Goal: Transaction & Acquisition: Purchase product/service

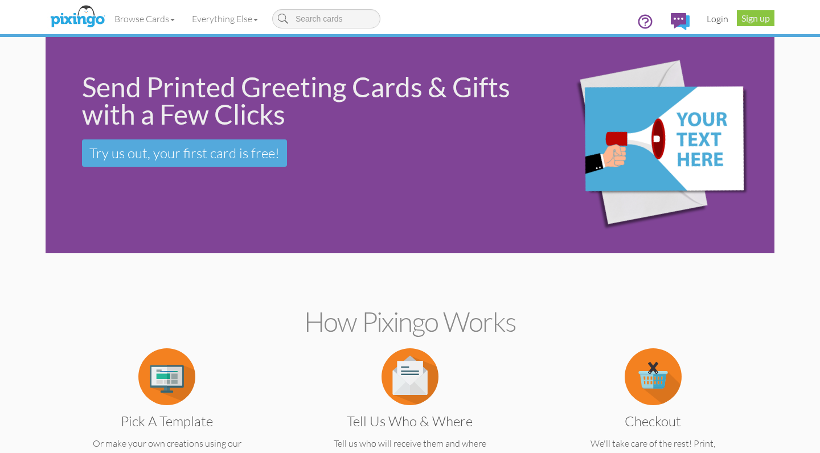
click at [720, 24] on link "Login" at bounding box center [717, 19] width 39 height 28
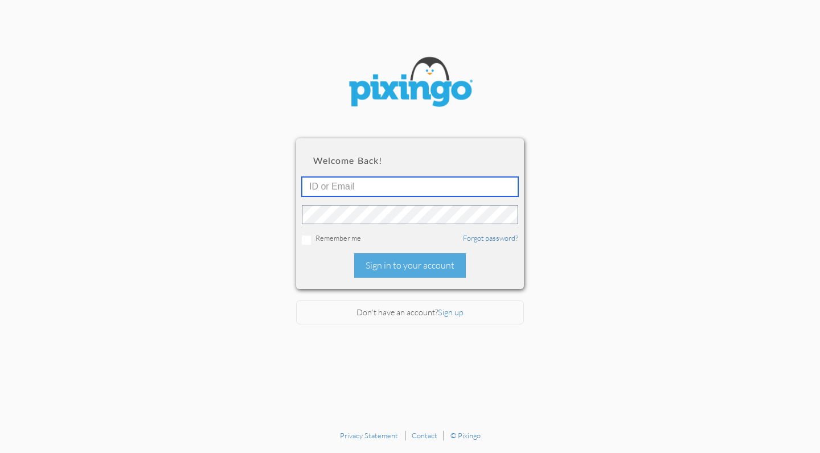
type input "[PERSON_NAME][EMAIL_ADDRESS][DOMAIN_NAME]"
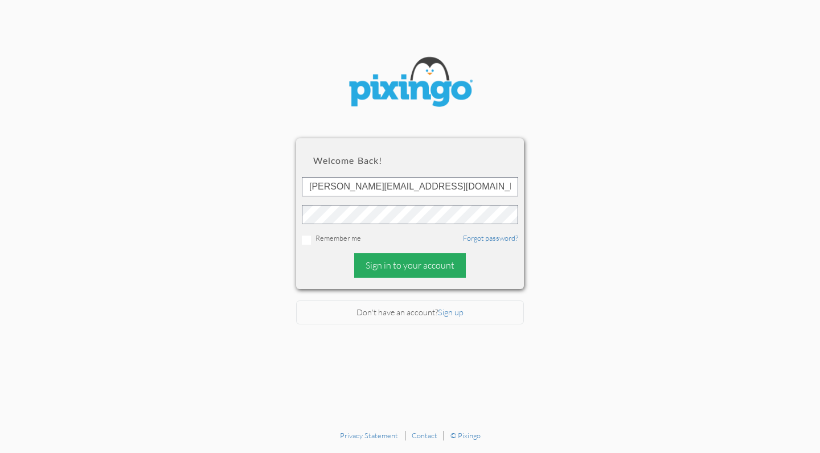
click at [387, 269] on div "Sign in to your account" at bounding box center [410, 265] width 112 height 24
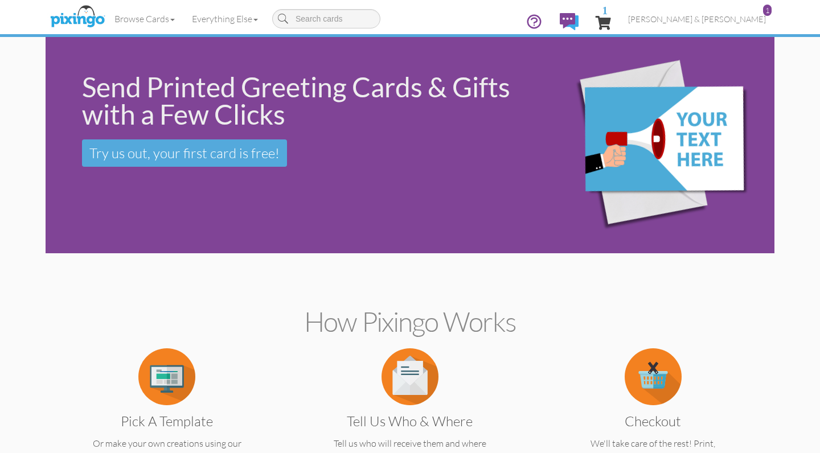
click at [611, 22] on span "1" at bounding box center [603, 23] width 15 height 14
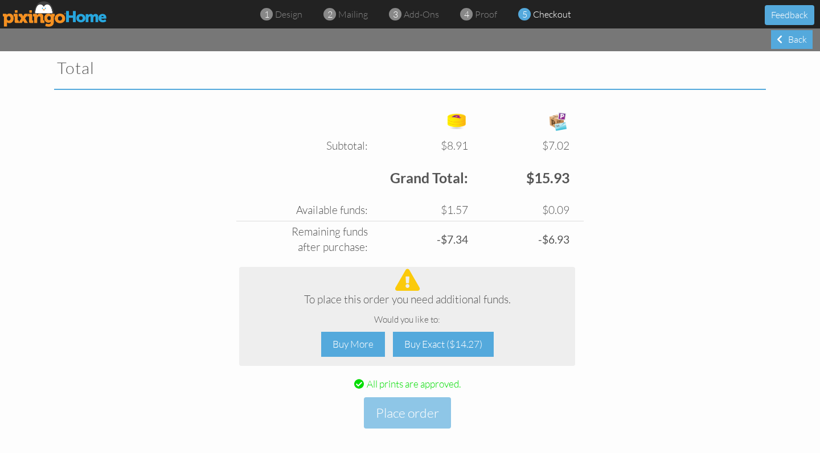
scroll to position [390, 0]
